Goal: Task Accomplishment & Management: Manage account settings

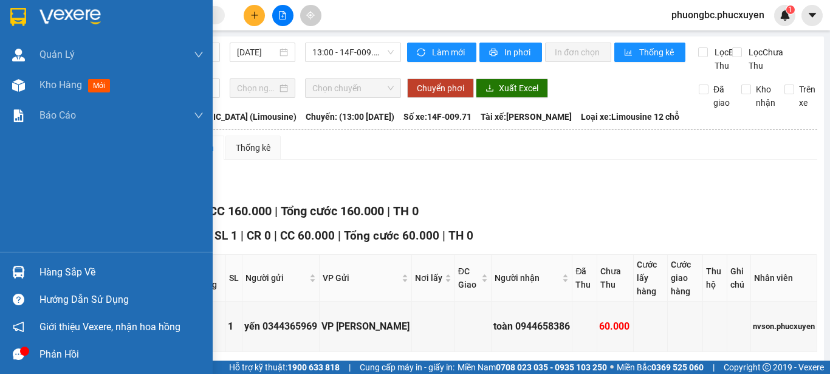
scroll to position [243, 0]
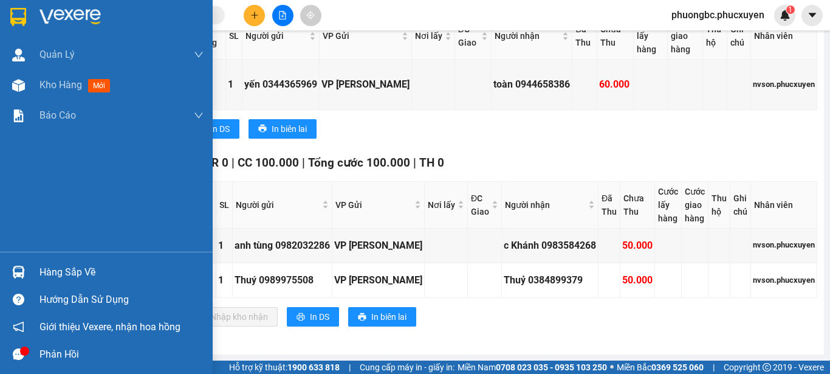
click at [57, 270] on div "Hàng sắp về" at bounding box center [122, 272] width 164 height 18
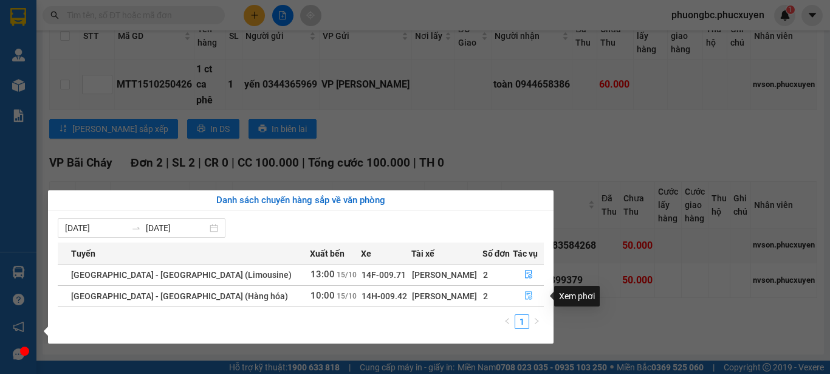
click at [527, 294] on icon "file-done" at bounding box center [528, 296] width 7 height 9
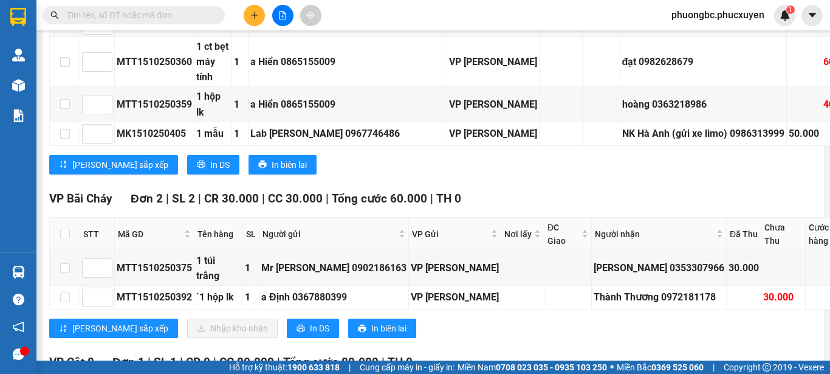
scroll to position [1255, 0]
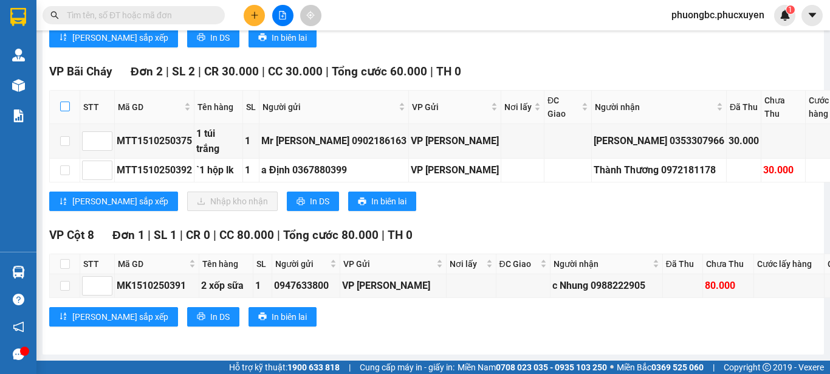
click at [63, 111] on input "checkbox" at bounding box center [65, 107] width 10 height 10
checkbox input "true"
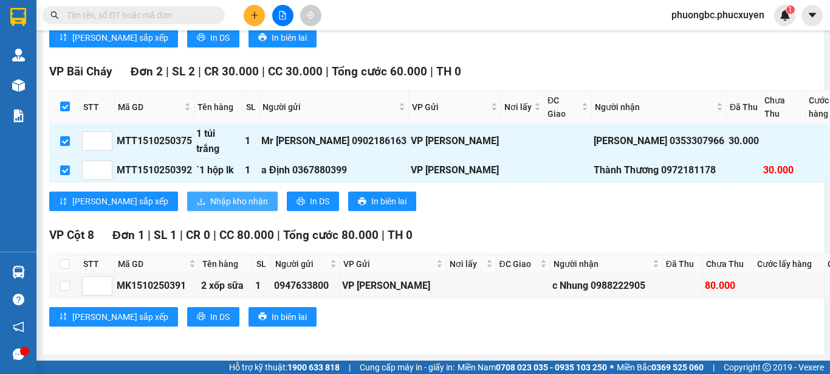
click at [210, 195] on span "Nhập kho nhận" at bounding box center [239, 201] width 58 height 13
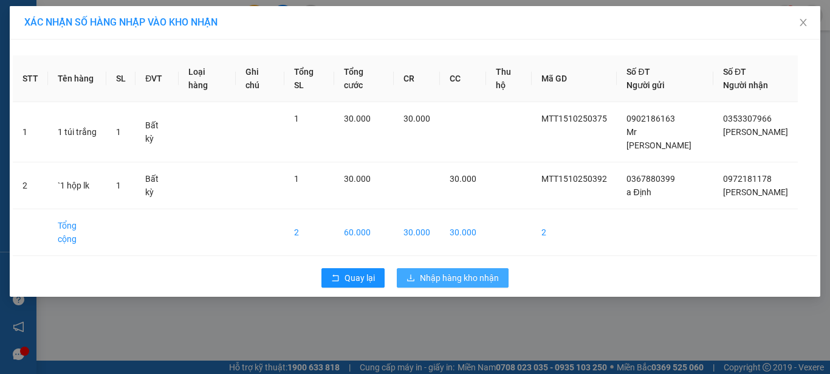
click at [470, 271] on span "Nhập hàng kho nhận" at bounding box center [459, 277] width 79 height 13
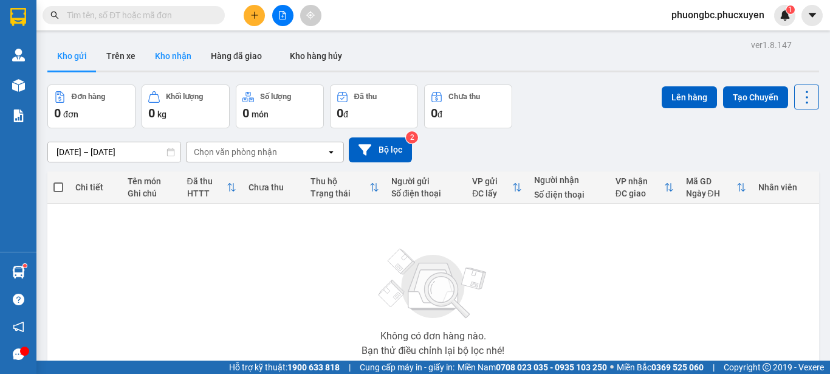
click at [185, 55] on button "Kho nhận" at bounding box center [173, 55] width 56 height 29
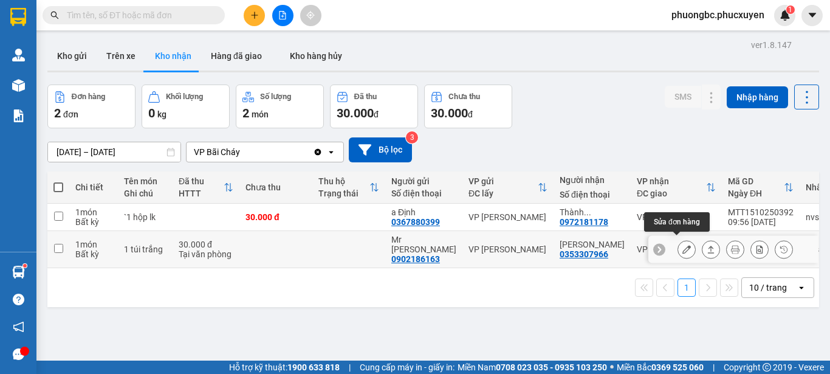
click at [683, 245] on icon at bounding box center [687, 249] width 9 height 9
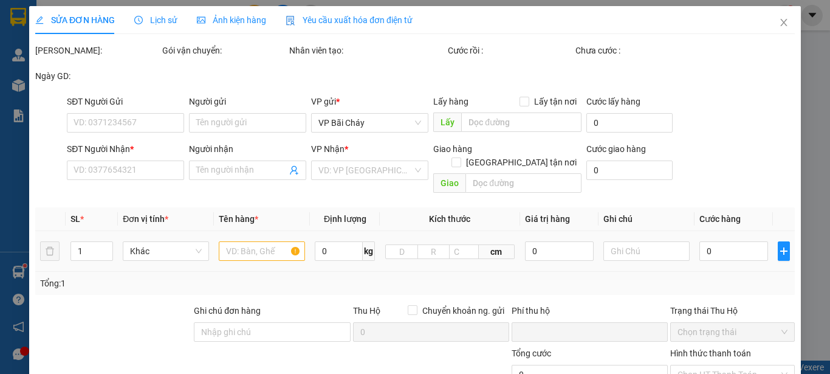
type input "0902186163"
type input "Mr [PERSON_NAME]"
type input "0353307966"
type input "[PERSON_NAME]"
type input "0"
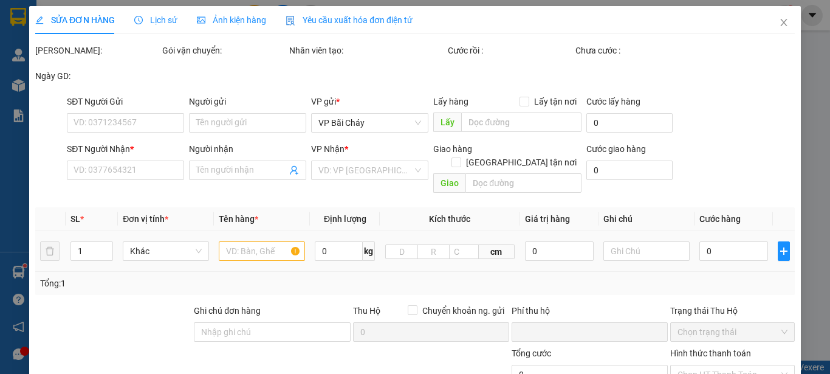
type input "30.000"
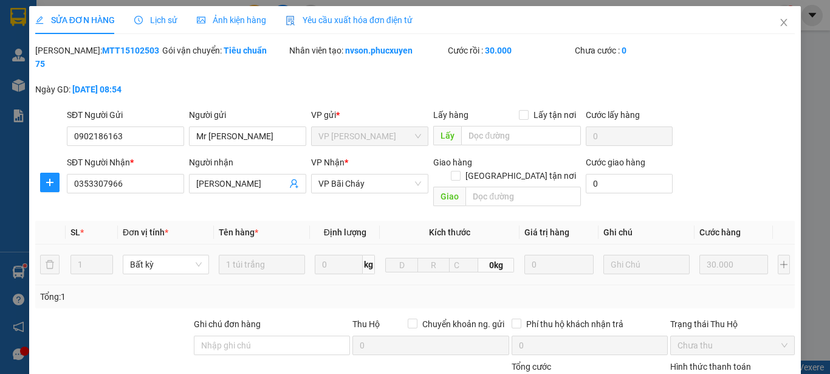
drag, startPoint x: 142, startPoint y: 50, endPoint x: 69, endPoint y: 52, distance: 73.0
click at [69, 52] on div "[PERSON_NAME]: MTT1510250375" at bounding box center [97, 57] width 125 height 27
copy b "MTT1510250375"
drag, startPoint x: 239, startPoint y: 125, endPoint x: 178, endPoint y: 125, distance: 61.4
click at [178, 125] on div "SĐT Người Gửi 0902186163 Người gửi Mr [PERSON_NAME] Mr [PERSON_NAME] VP gửi * V…" at bounding box center [430, 129] width 733 height 43
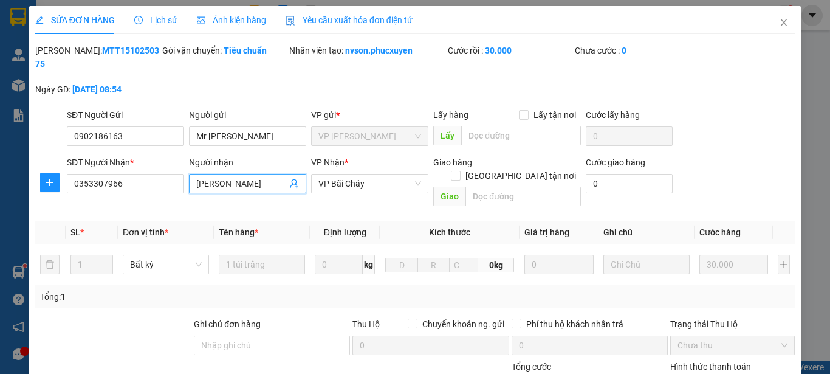
drag, startPoint x: 258, startPoint y: 169, endPoint x: 159, endPoint y: 160, distance: 99.5
click at [159, 160] on div "SĐT Người Nhận * 0353307966 Người nhận [PERSON_NAME] VP Nhận * VP Bãi Cháy Giao…" at bounding box center [430, 184] width 733 height 56
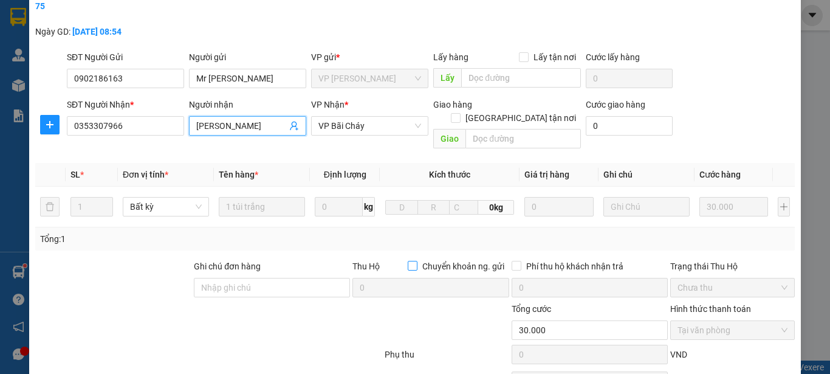
scroll to position [140, 0]
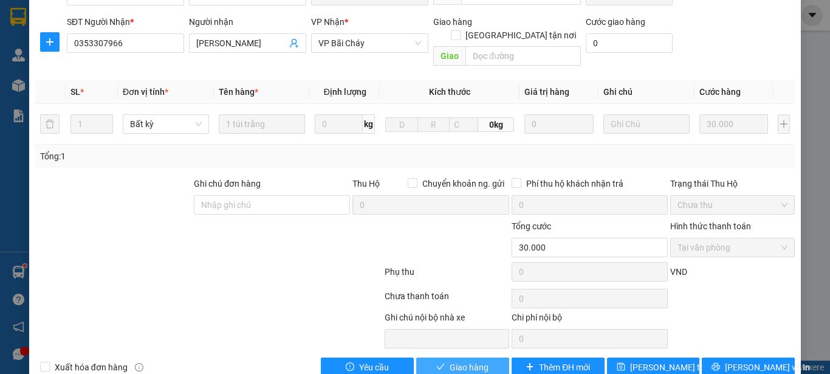
click at [470, 360] on span "Giao hàng" at bounding box center [469, 366] width 39 height 13
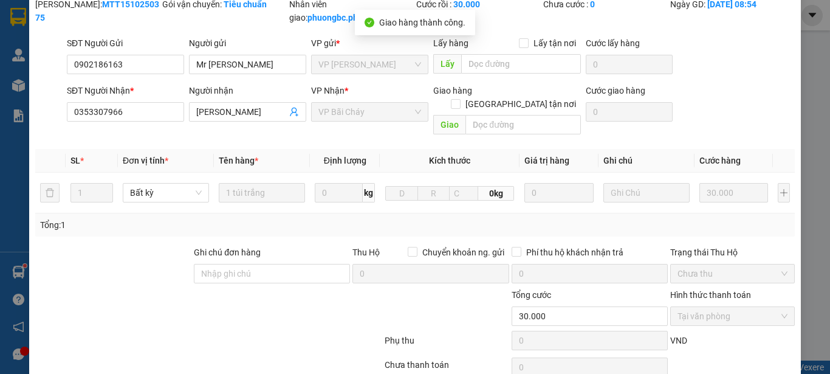
scroll to position [0, 0]
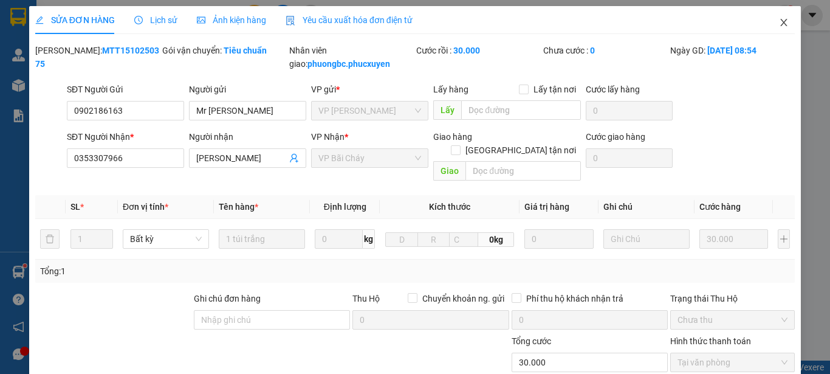
click at [779, 22] on icon "close" at bounding box center [784, 23] width 10 height 10
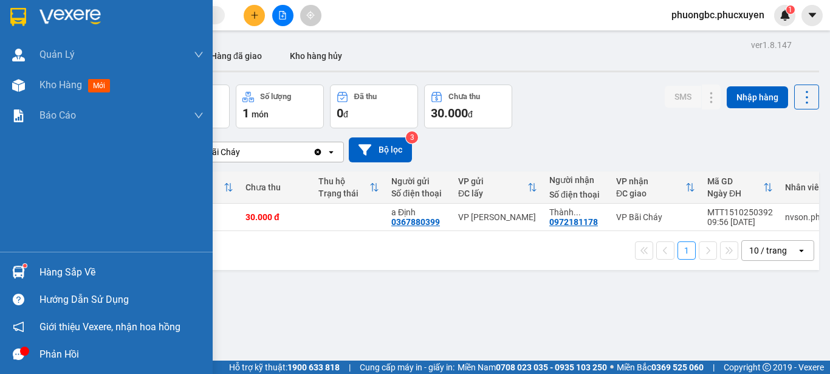
click at [61, 268] on div "Hàng sắp về" at bounding box center [122, 272] width 164 height 18
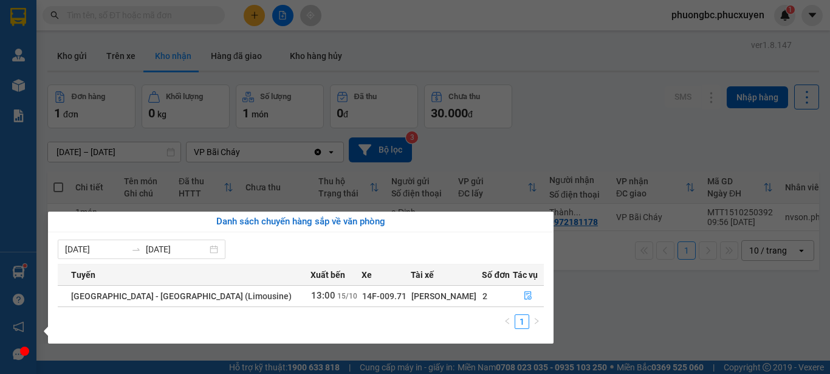
click at [664, 309] on section "Kết quả tìm kiếm ( 0 ) Bộ lọc No Data phuongbc.phucxuyen 1 [PERSON_NAME] lý gia…" at bounding box center [415, 187] width 830 height 374
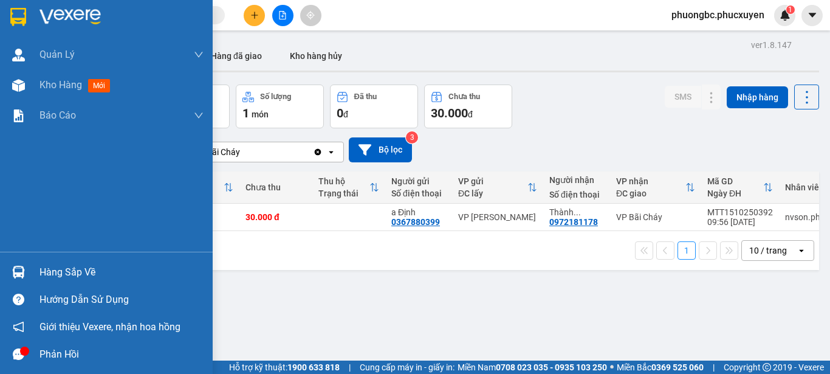
click at [73, 272] on div "Hàng sắp về" at bounding box center [122, 272] width 164 height 18
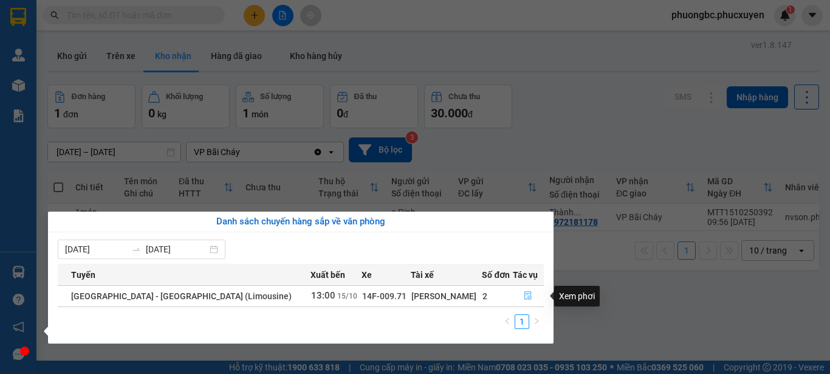
click at [524, 294] on icon "file-done" at bounding box center [528, 295] width 9 height 9
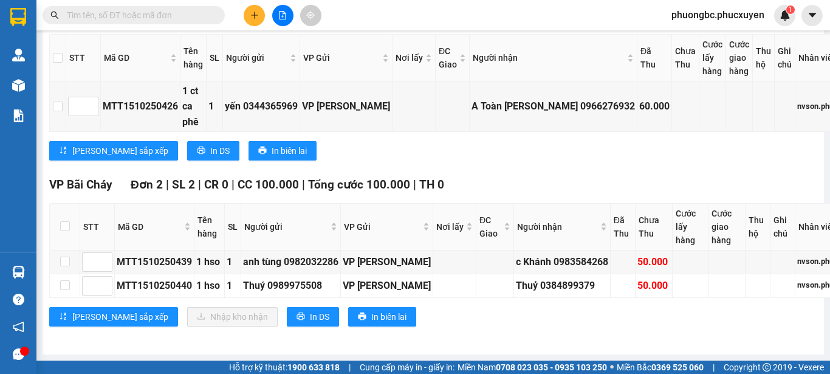
scroll to position [243, 0]
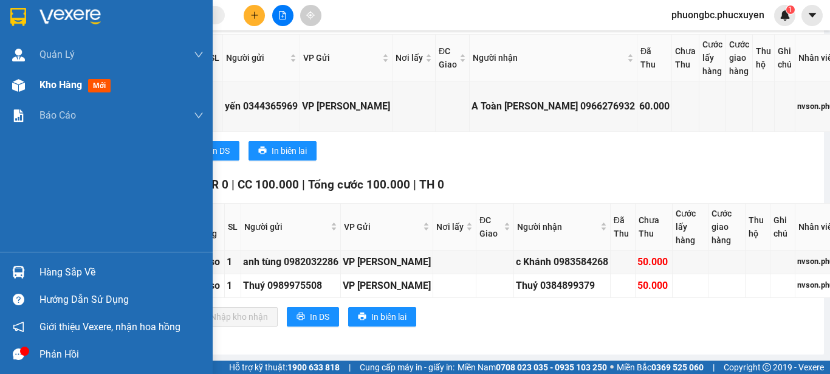
click at [53, 83] on span "Kho hàng" at bounding box center [61, 85] width 43 height 12
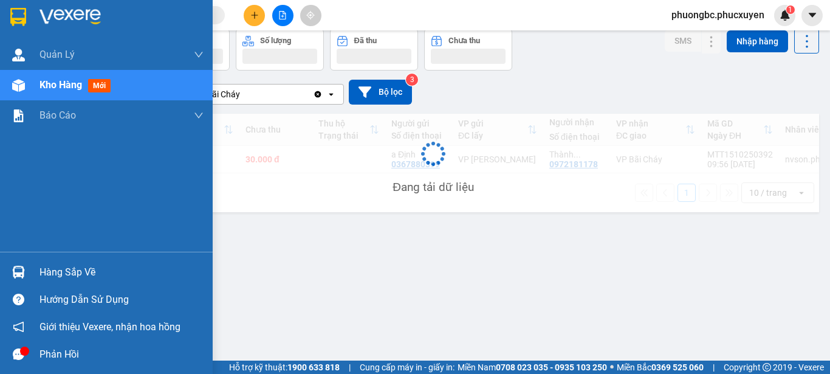
scroll to position [56, 0]
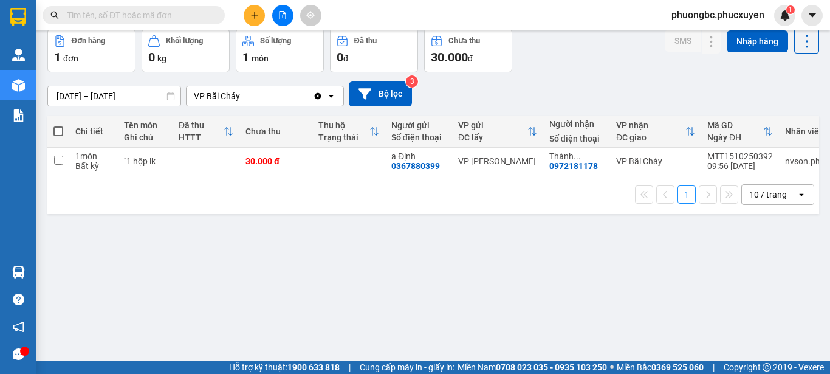
click at [343, 271] on div "ver 1.8.147 Kho gửi Trên xe Kho nhận Hàng đã giao Kho hàng hủy Đơn hàng 1 đơn K…" at bounding box center [434, 168] width 782 height 374
click at [328, 277] on div "ver 1.8.147 Kho gửi Trên xe Kho nhận Hàng đã giao Kho hàng hủy Đơn hàng 1 đơn K…" at bounding box center [434, 168] width 782 height 374
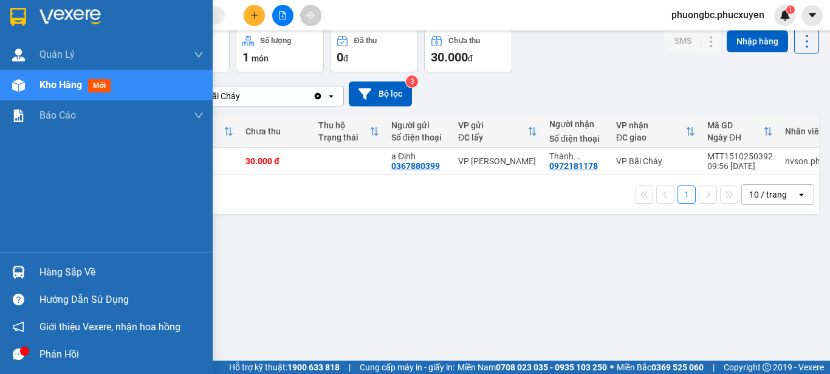
click at [62, 275] on div "Hàng sắp về" at bounding box center [122, 272] width 164 height 18
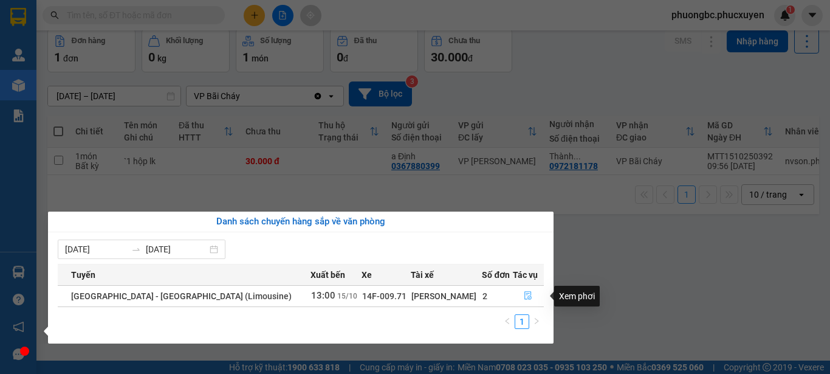
click at [525, 297] on icon "file-done" at bounding box center [528, 295] width 9 height 9
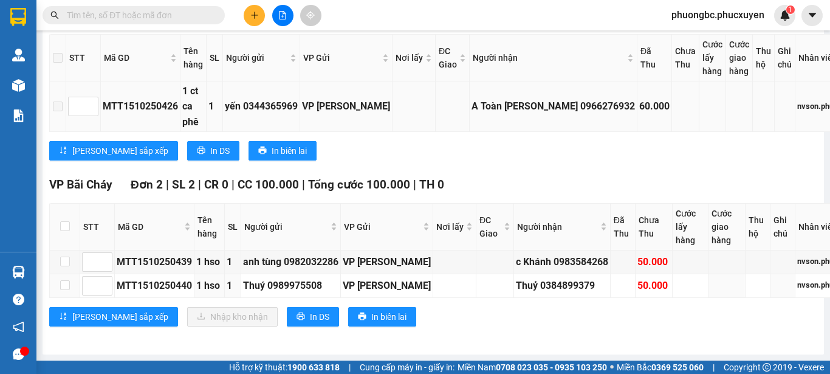
scroll to position [265, 0]
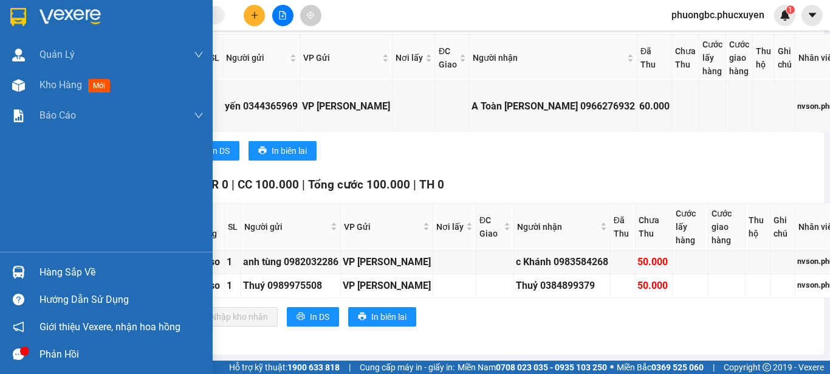
click at [66, 272] on div "Hàng sắp về" at bounding box center [122, 272] width 164 height 18
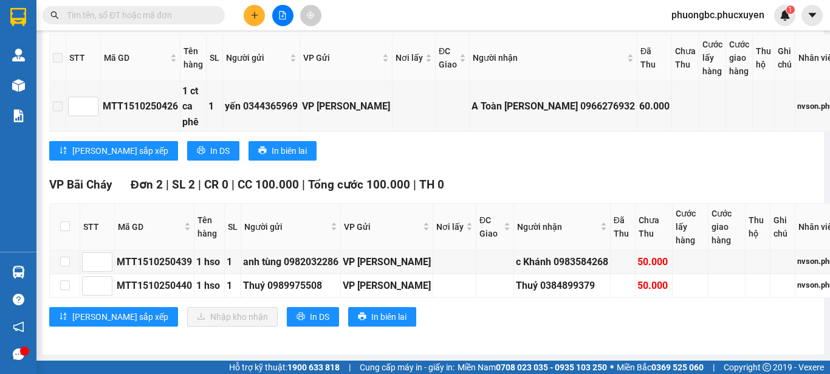
click at [568, 126] on section "Kết quả tìm kiếm ( 0 ) Bộ lọc No Data phuongbc.phucxuyen 1 [PERSON_NAME] lý gia…" at bounding box center [415, 187] width 830 height 374
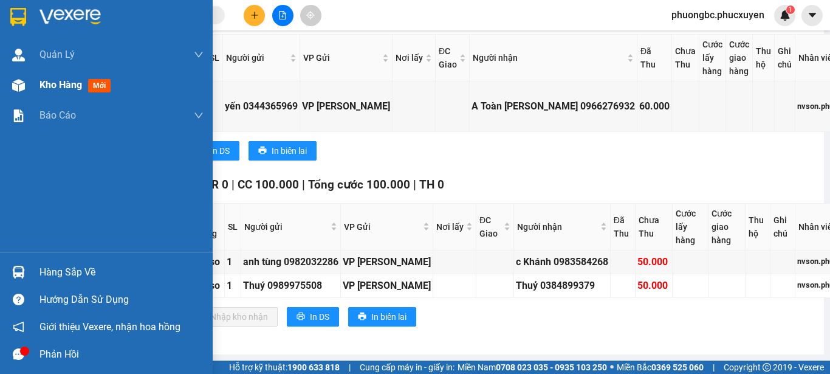
click at [71, 85] on span "Kho hàng" at bounding box center [61, 85] width 43 height 12
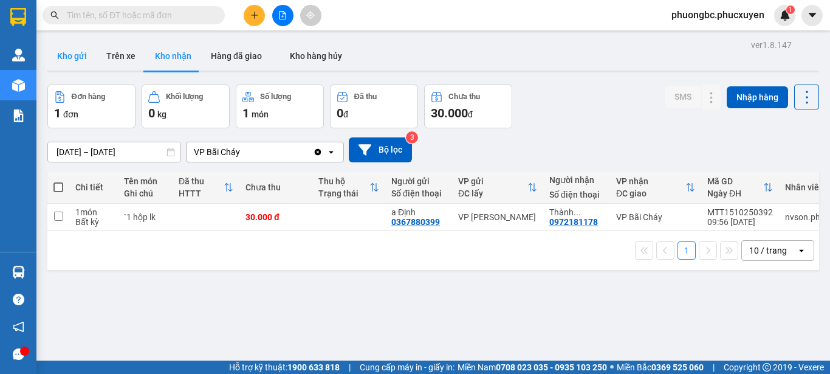
click at [61, 54] on button "Kho gửi" at bounding box center [71, 55] width 49 height 29
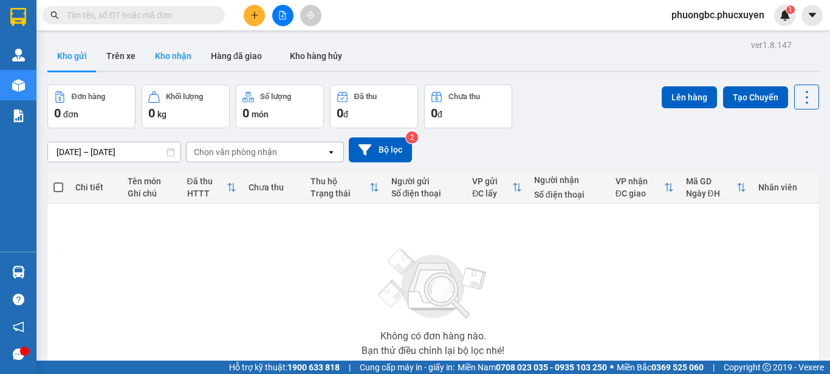
click at [174, 52] on button "Kho nhận" at bounding box center [173, 55] width 56 height 29
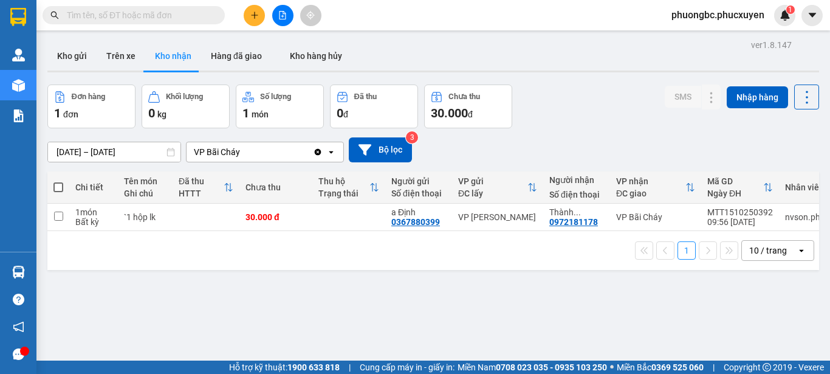
click at [326, 281] on div "ver 1.8.147 Kho gửi Trên xe Kho nhận Hàng đã giao Kho hàng hủy Đơn hàng 1 đơn K…" at bounding box center [434, 223] width 782 height 374
click at [70, 51] on button "Kho gửi" at bounding box center [71, 55] width 49 height 29
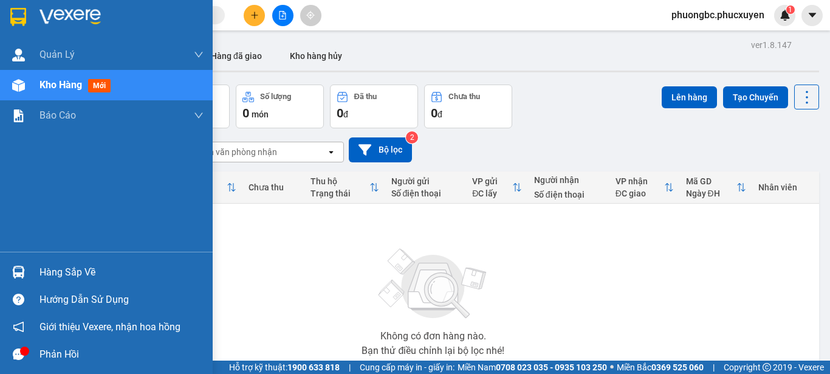
click at [65, 271] on div "Hàng sắp về" at bounding box center [122, 272] width 164 height 18
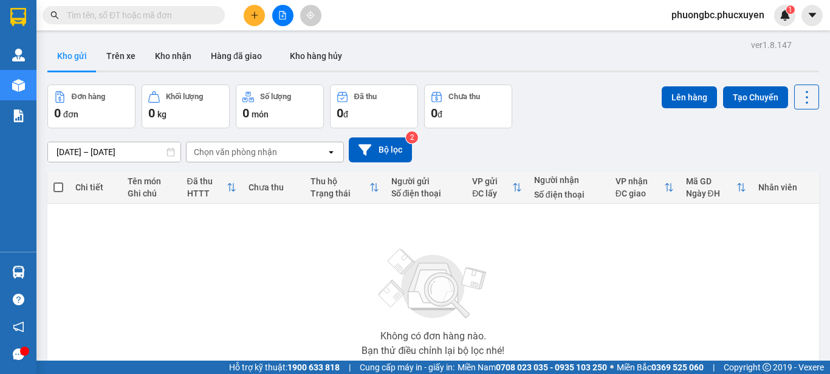
click at [673, 288] on section "Kết quả tìm kiếm ( 0 ) Bộ lọc No Data phuongbc.phucxuyen 1 [PERSON_NAME] lý gia…" at bounding box center [415, 187] width 830 height 374
